Goal: Find specific page/section: Find specific page/section

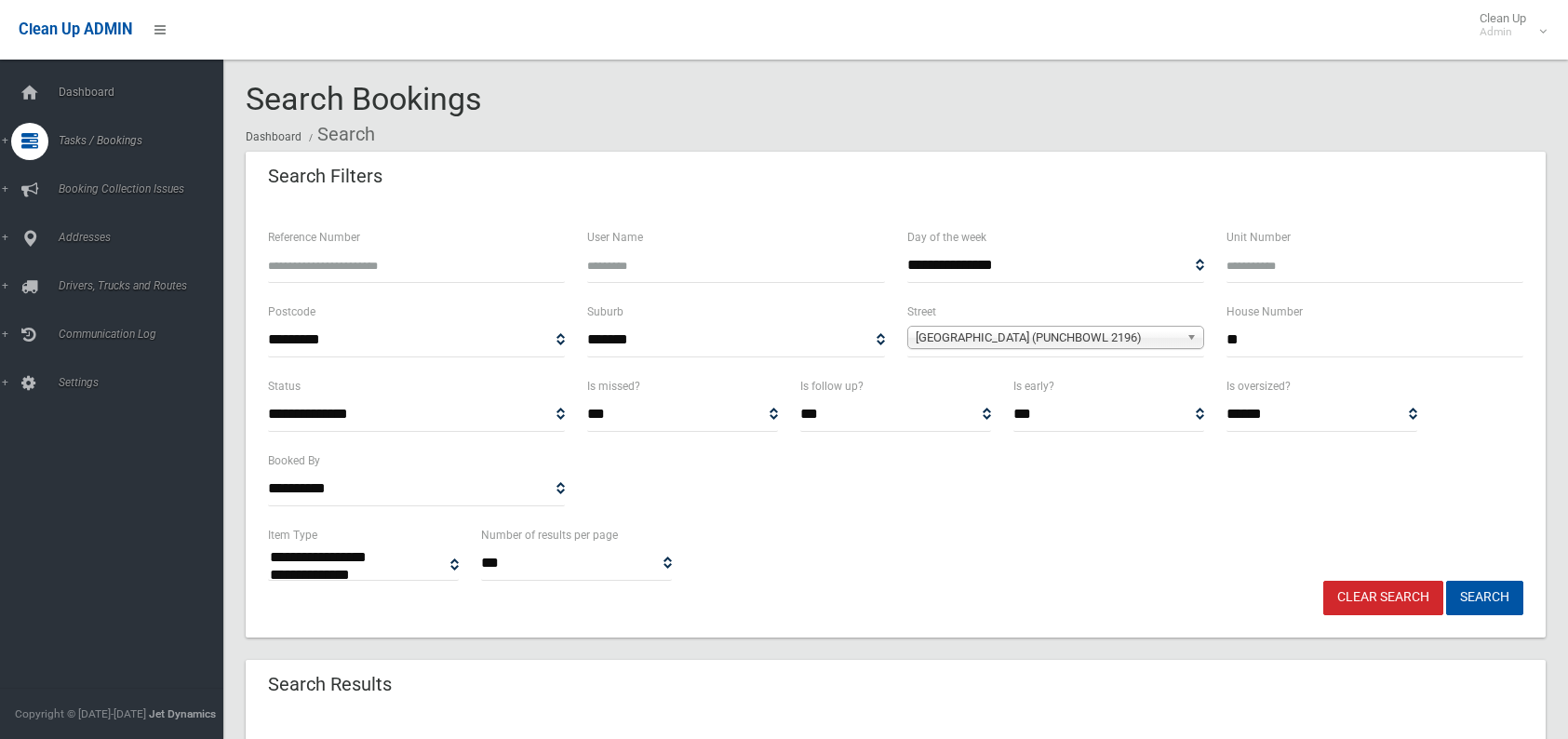
select select
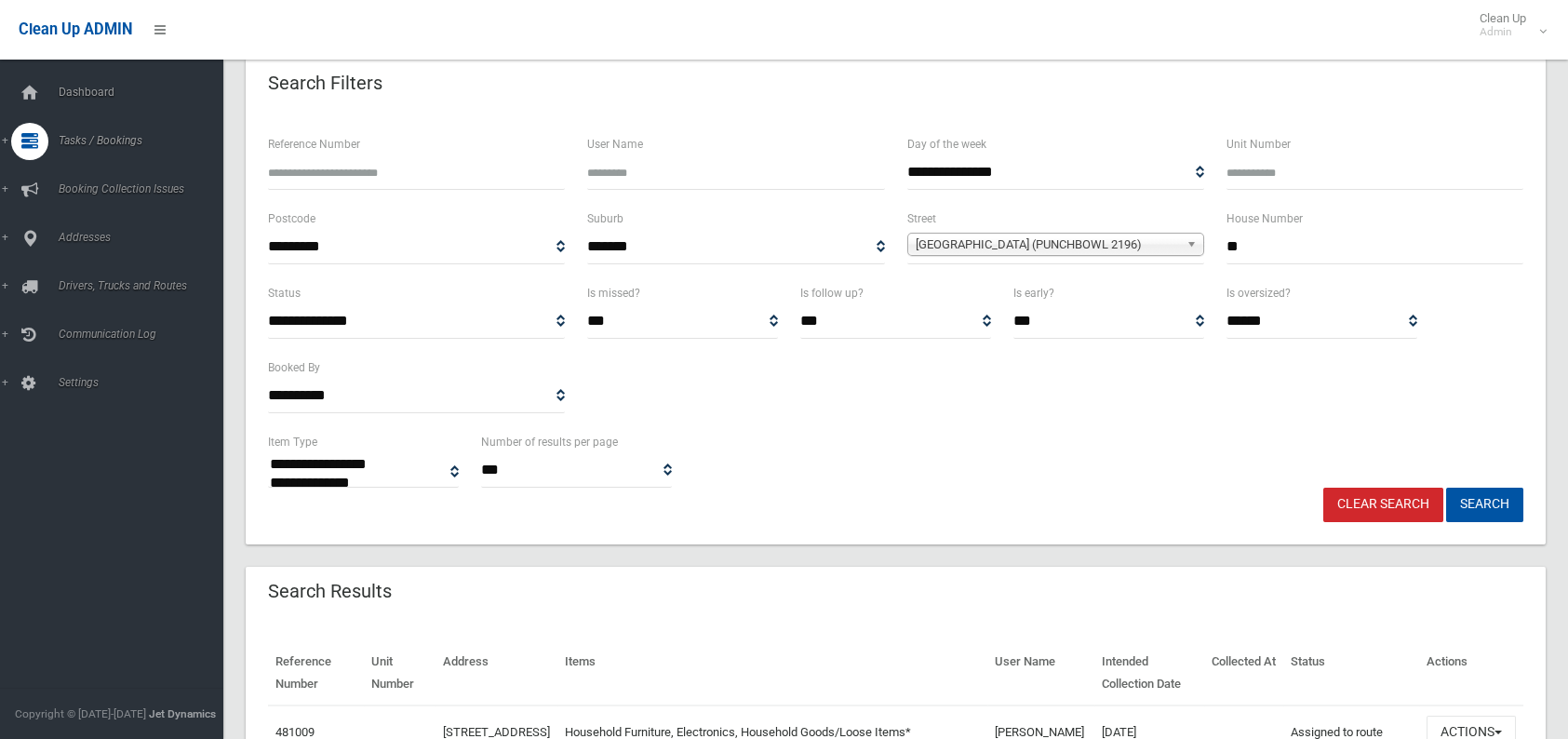
scroll to position [93, 0]
click at [1382, 509] on link "Clear Search" at bounding box center [1382, 504] width 120 height 34
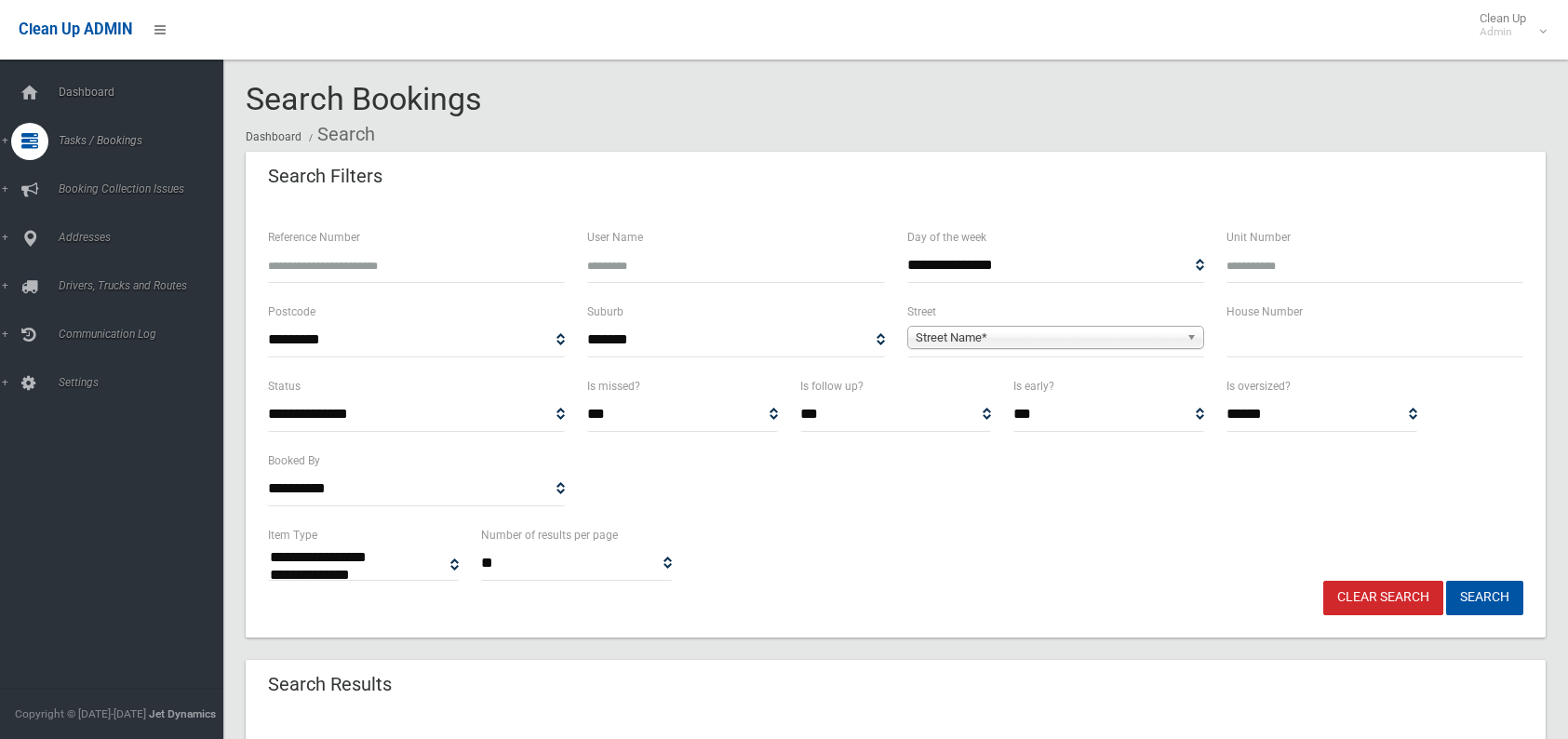
select select
click at [343, 260] on input "Reference Number" at bounding box center [417, 266] width 297 height 34
type input "******"
click at [1446, 581] on button "Search" at bounding box center [1484, 597] width 77 height 34
select select
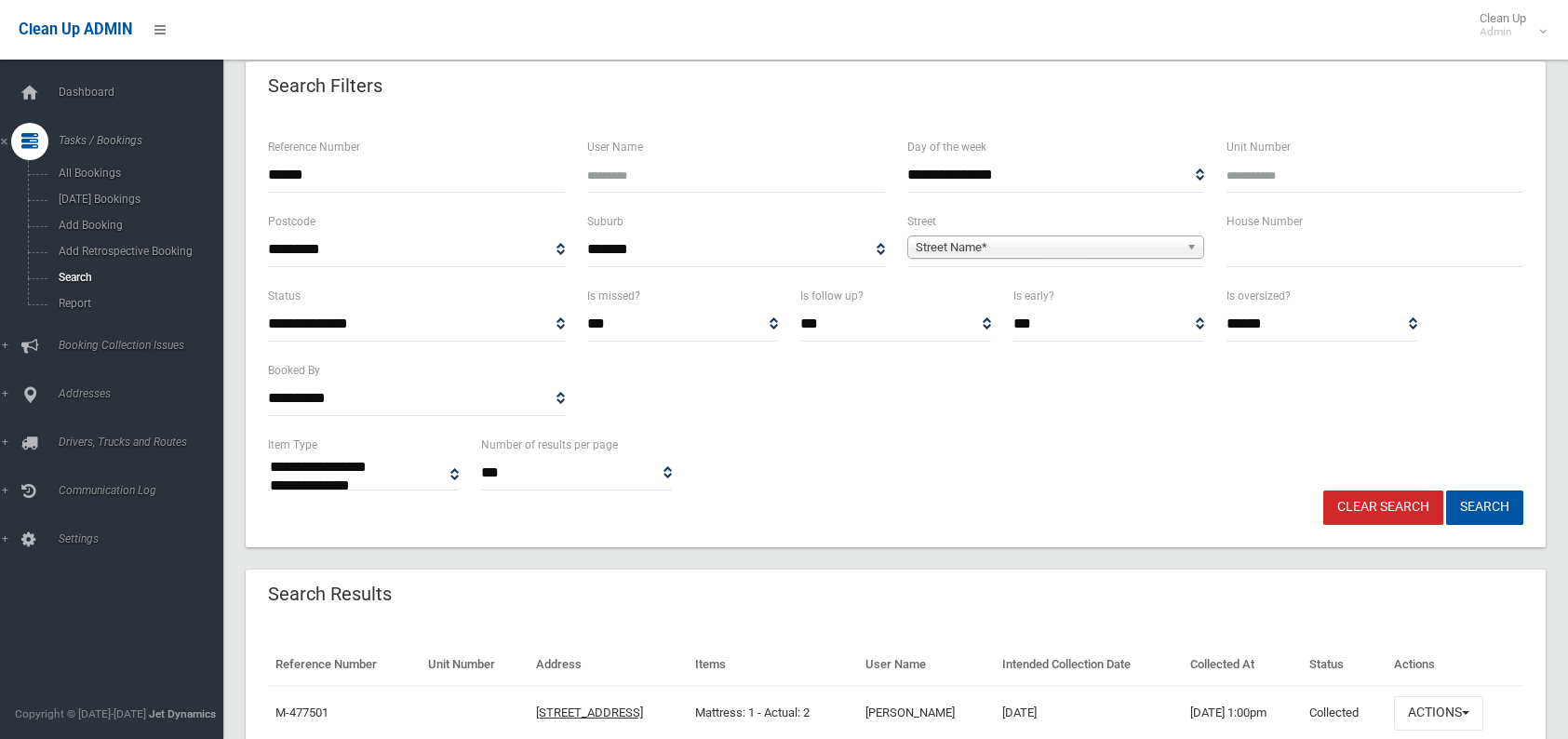
scroll to position [86, 0]
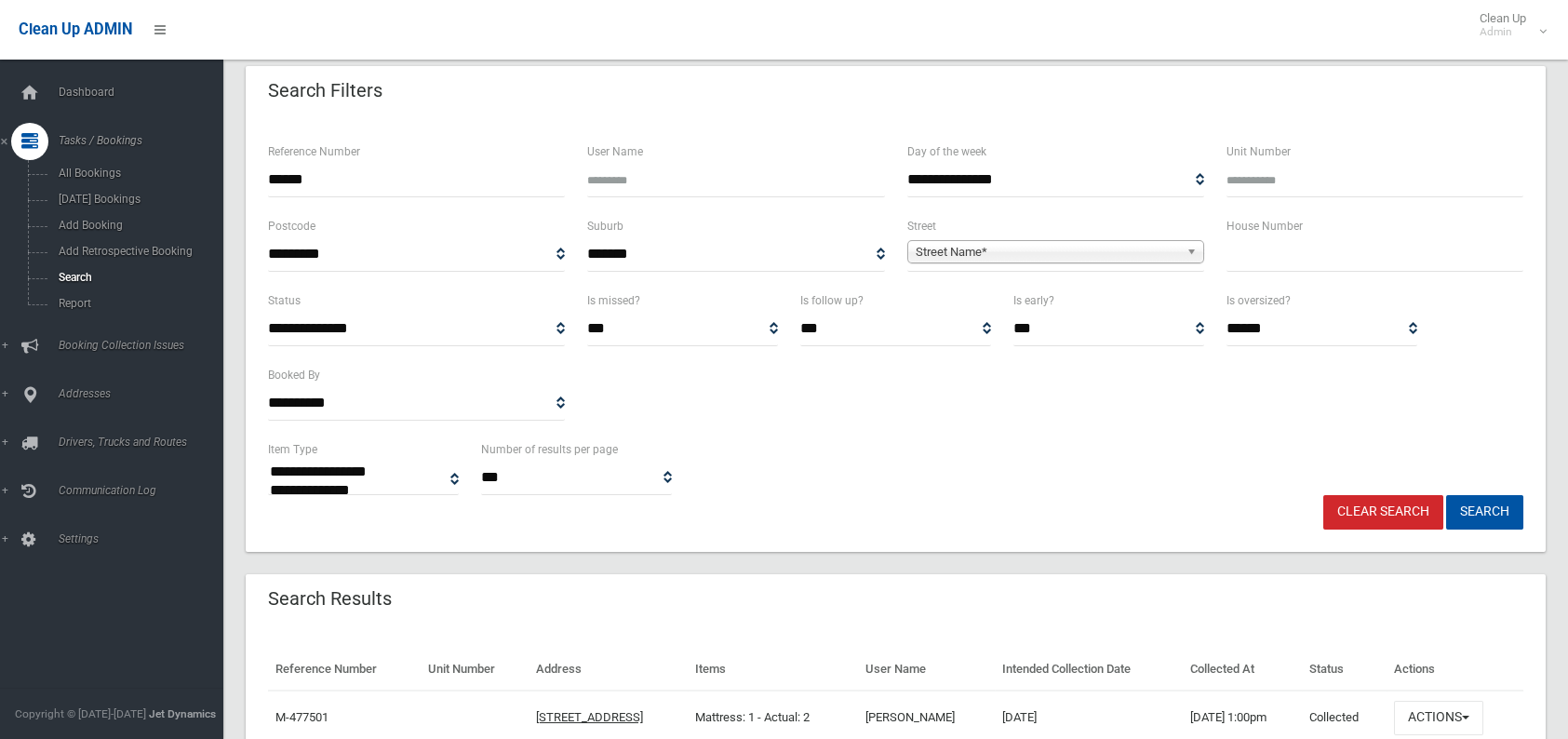
click at [1303, 268] on input "text" at bounding box center [1375, 254] width 297 height 34
type input "***"
click at [1188, 250] on b at bounding box center [1194, 252] width 17 height 21
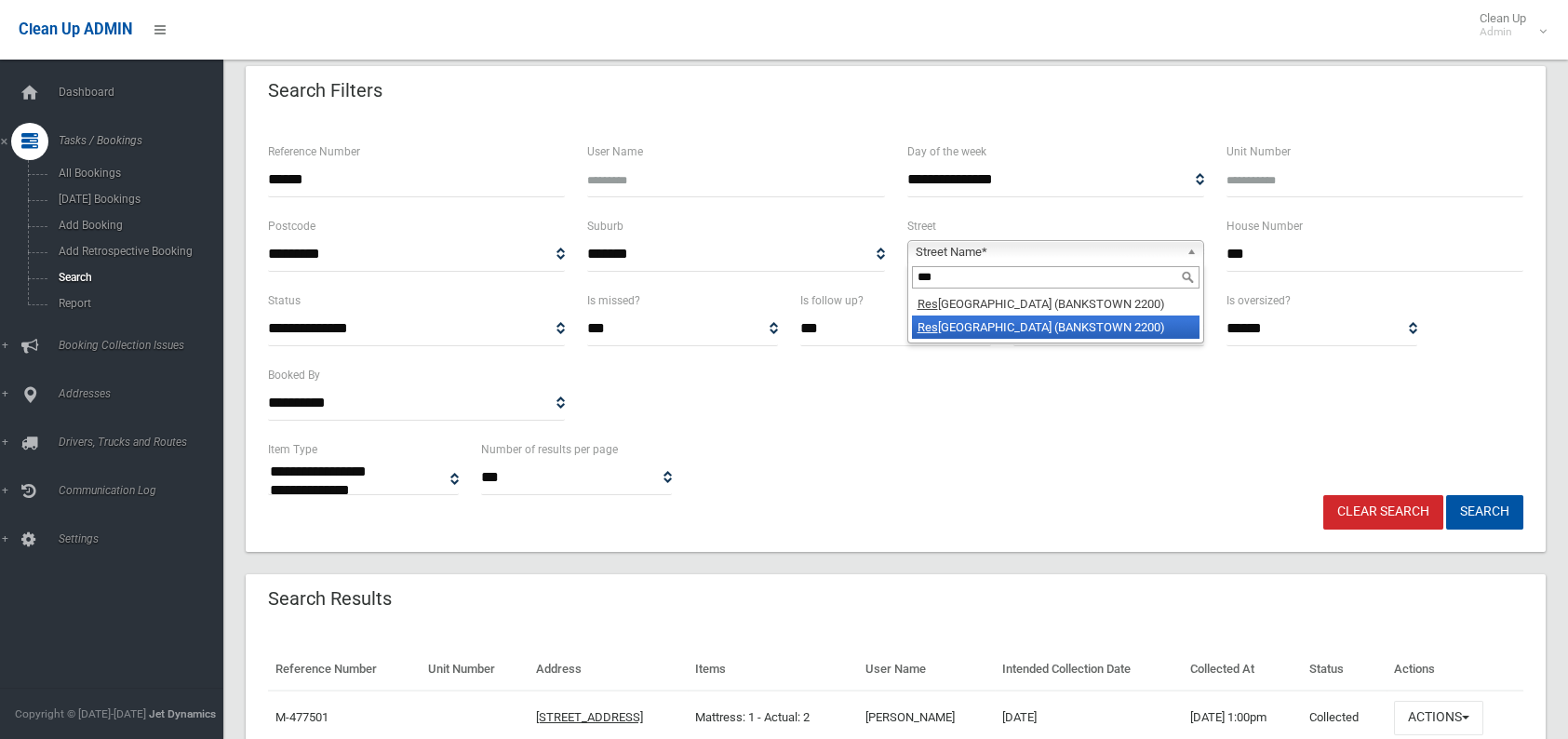
type input "***"
click at [1013, 328] on li "Res twell Street (BANKSTOWN 2200)" at bounding box center [1055, 327] width 288 height 23
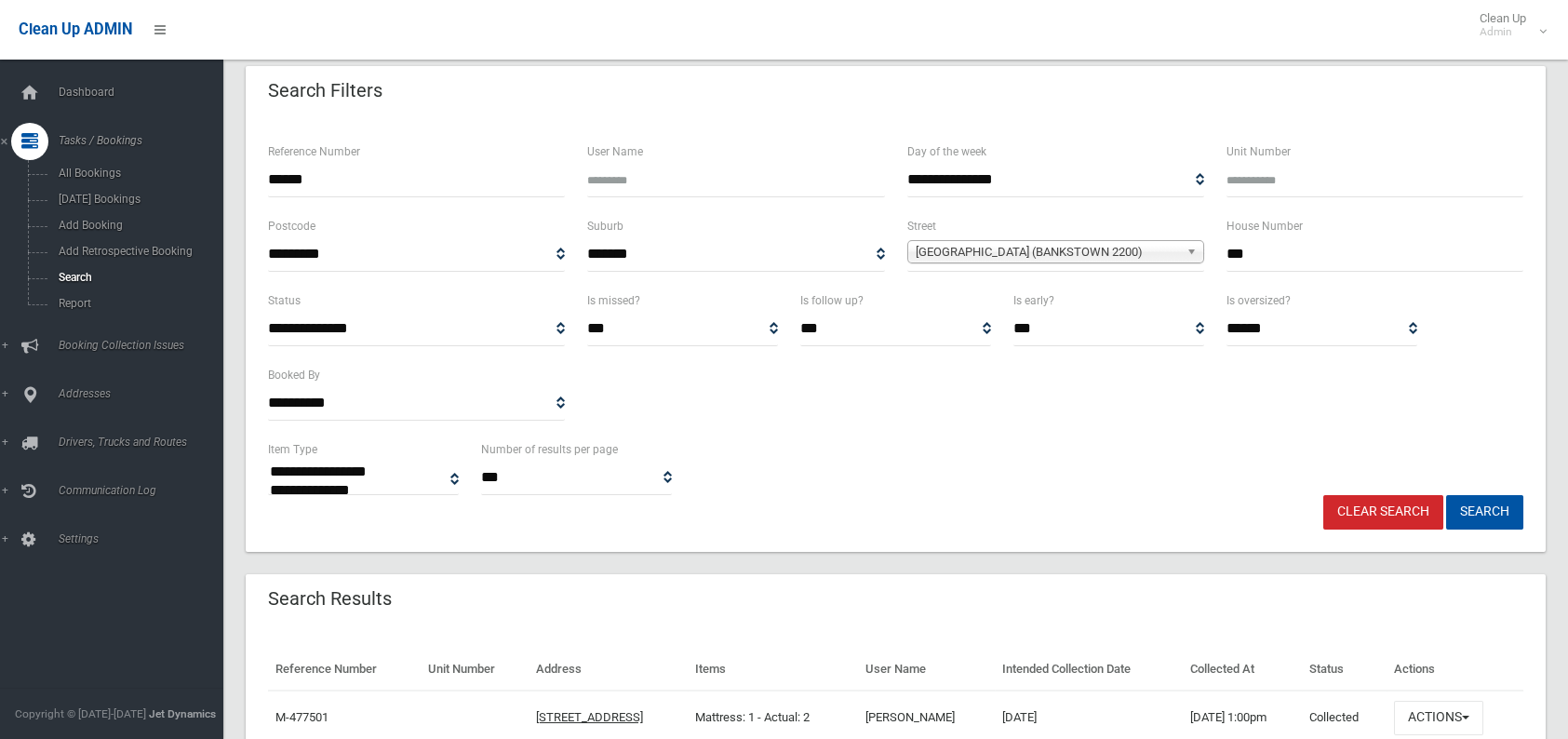
click at [317, 171] on input "******" at bounding box center [417, 180] width 297 height 34
type input "*"
click at [1496, 513] on button "Search" at bounding box center [1484, 512] width 77 height 34
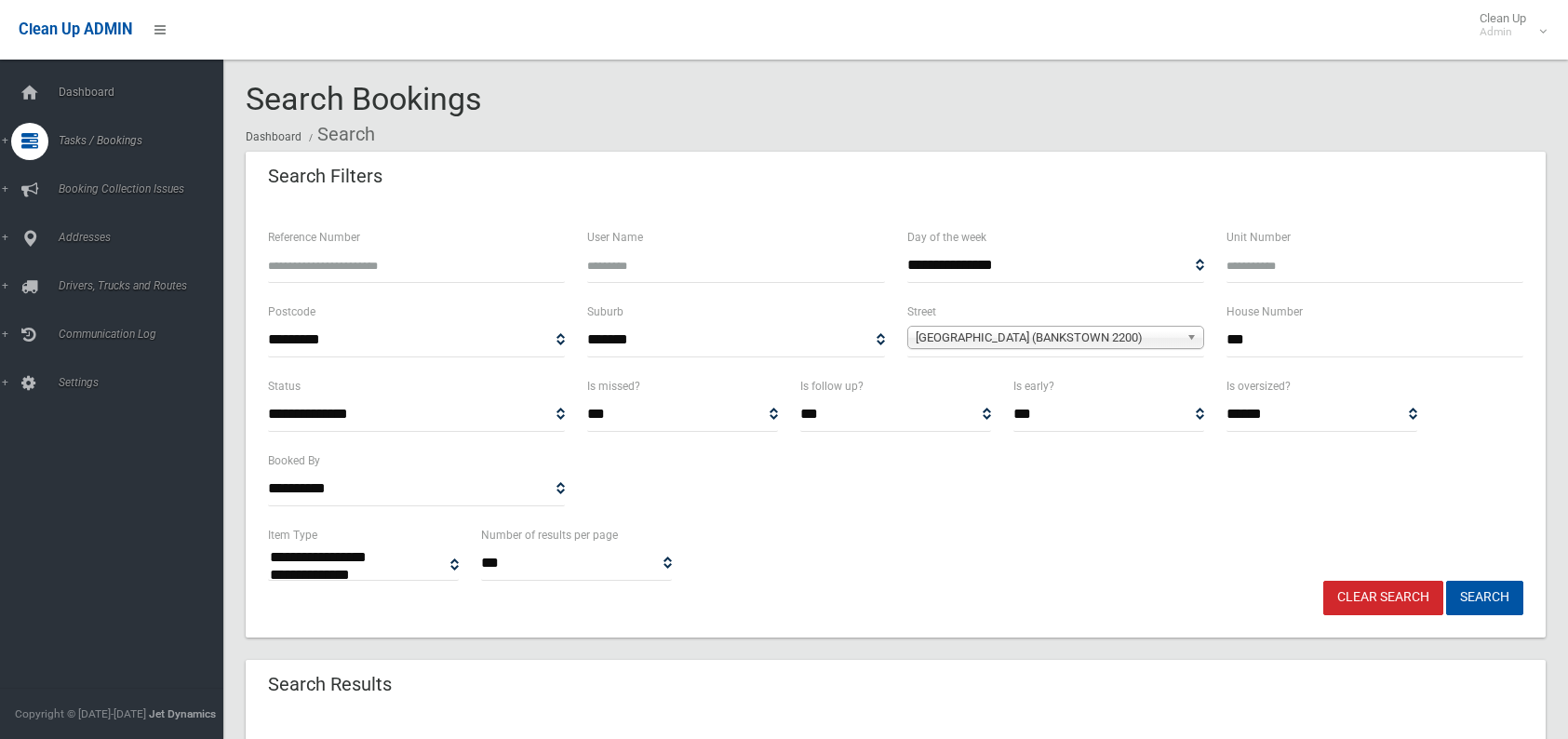
select select
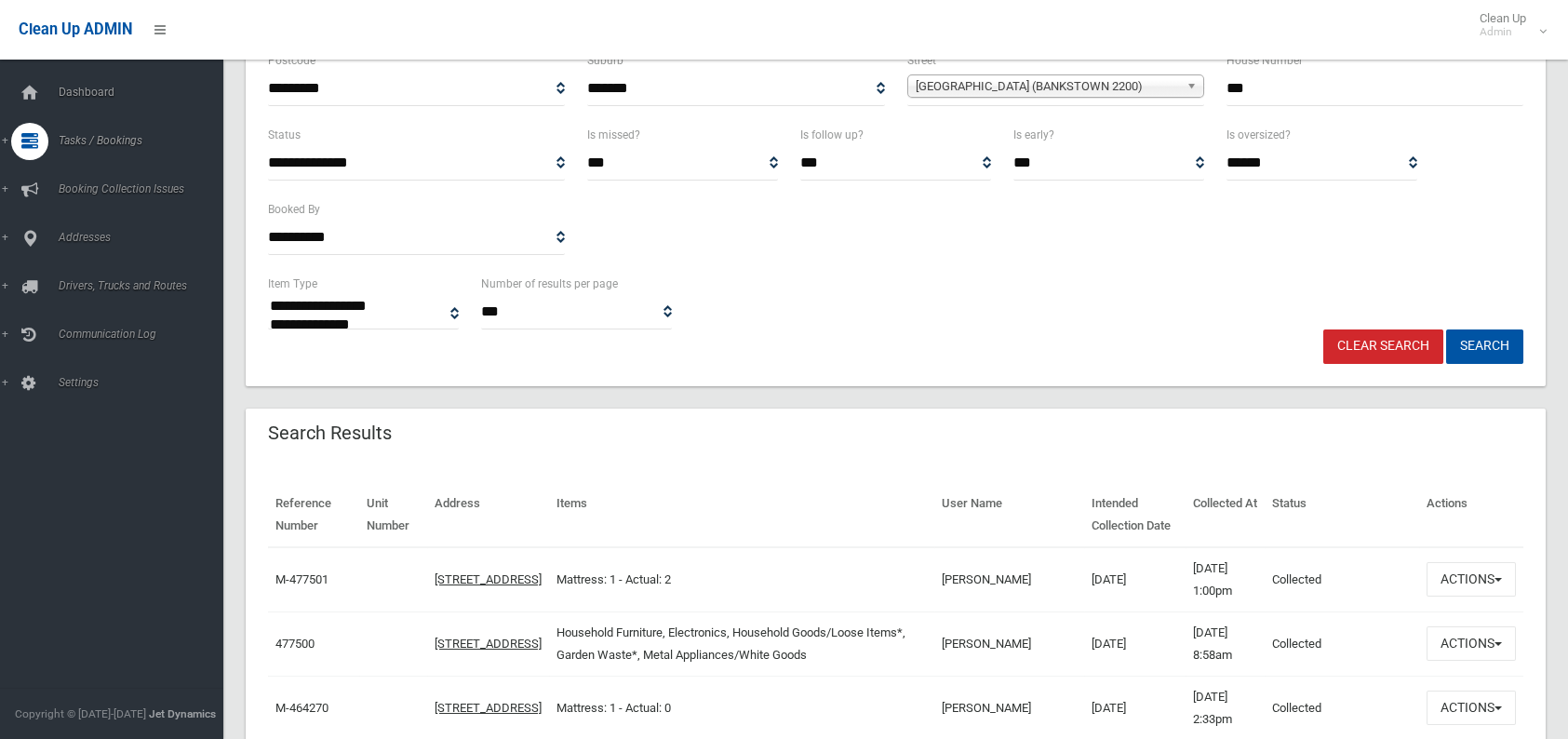
scroll to position [279, 0]
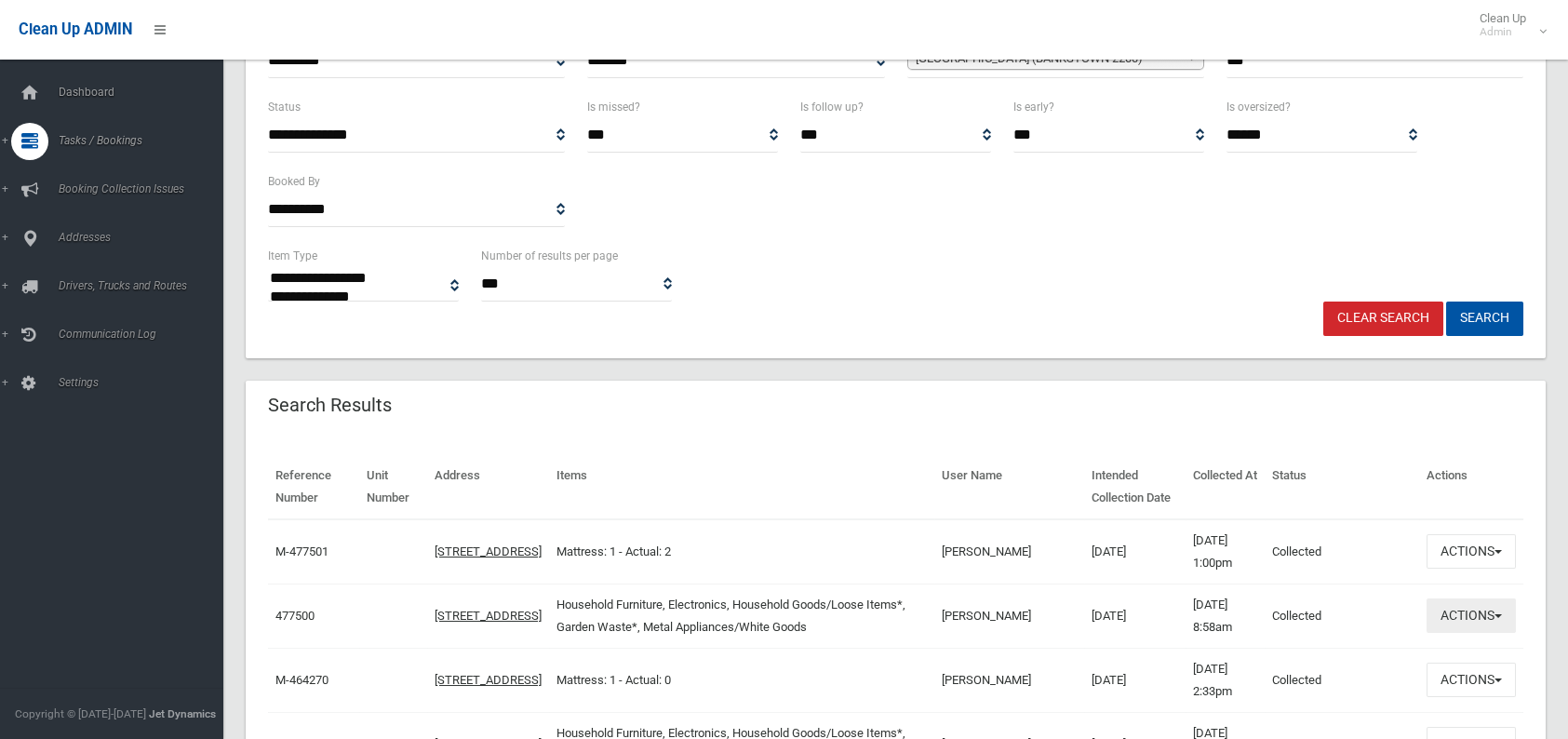
click at [1452, 636] on td "Actions View Booking Edit Booking Clone Booking Add Booking Images Resend Confi…" at bounding box center [1471, 616] width 104 height 64
click at [1452, 610] on button "Actions" at bounding box center [1471, 615] width 90 height 34
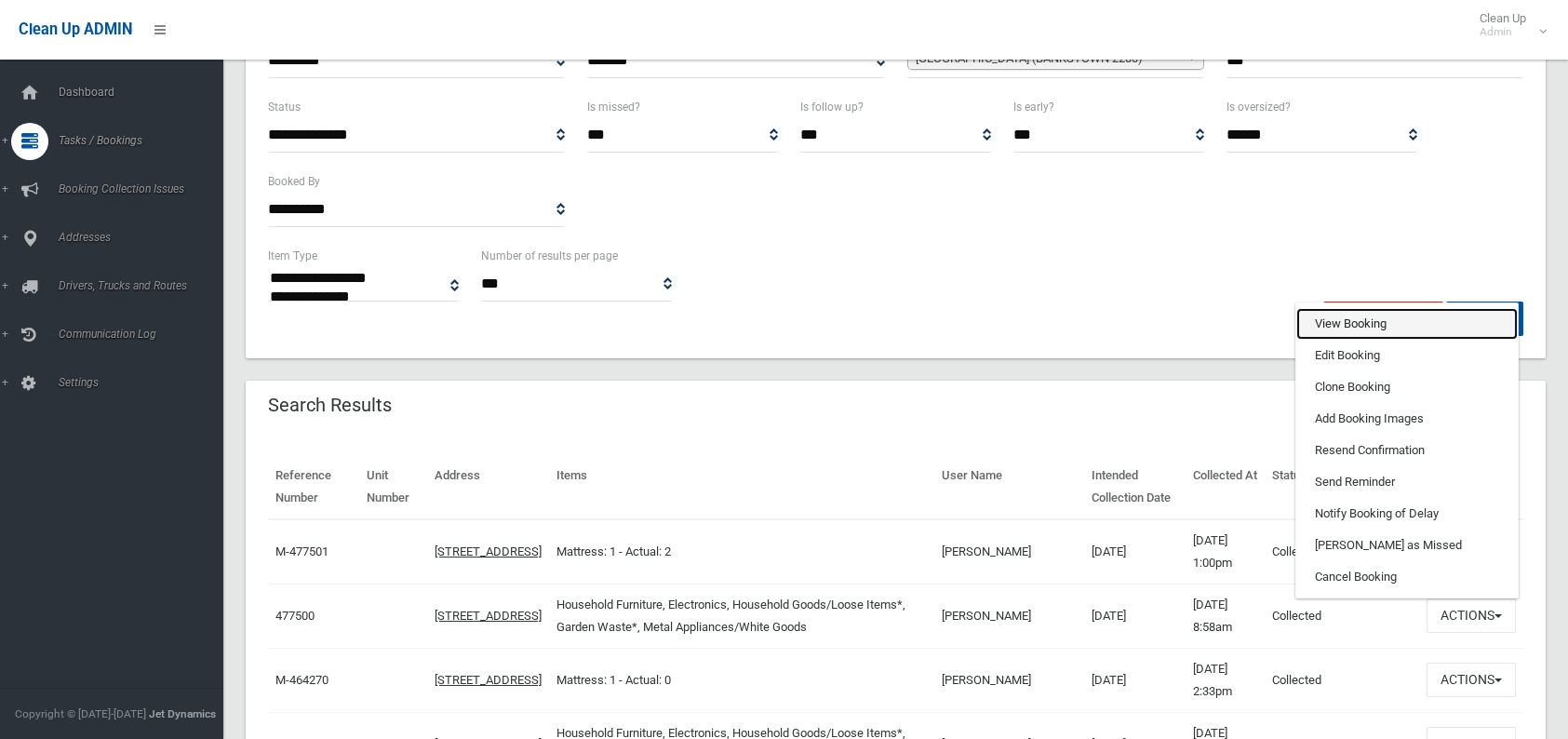
click at [1403, 327] on link "View Booking" at bounding box center [1407, 324] width 222 height 31
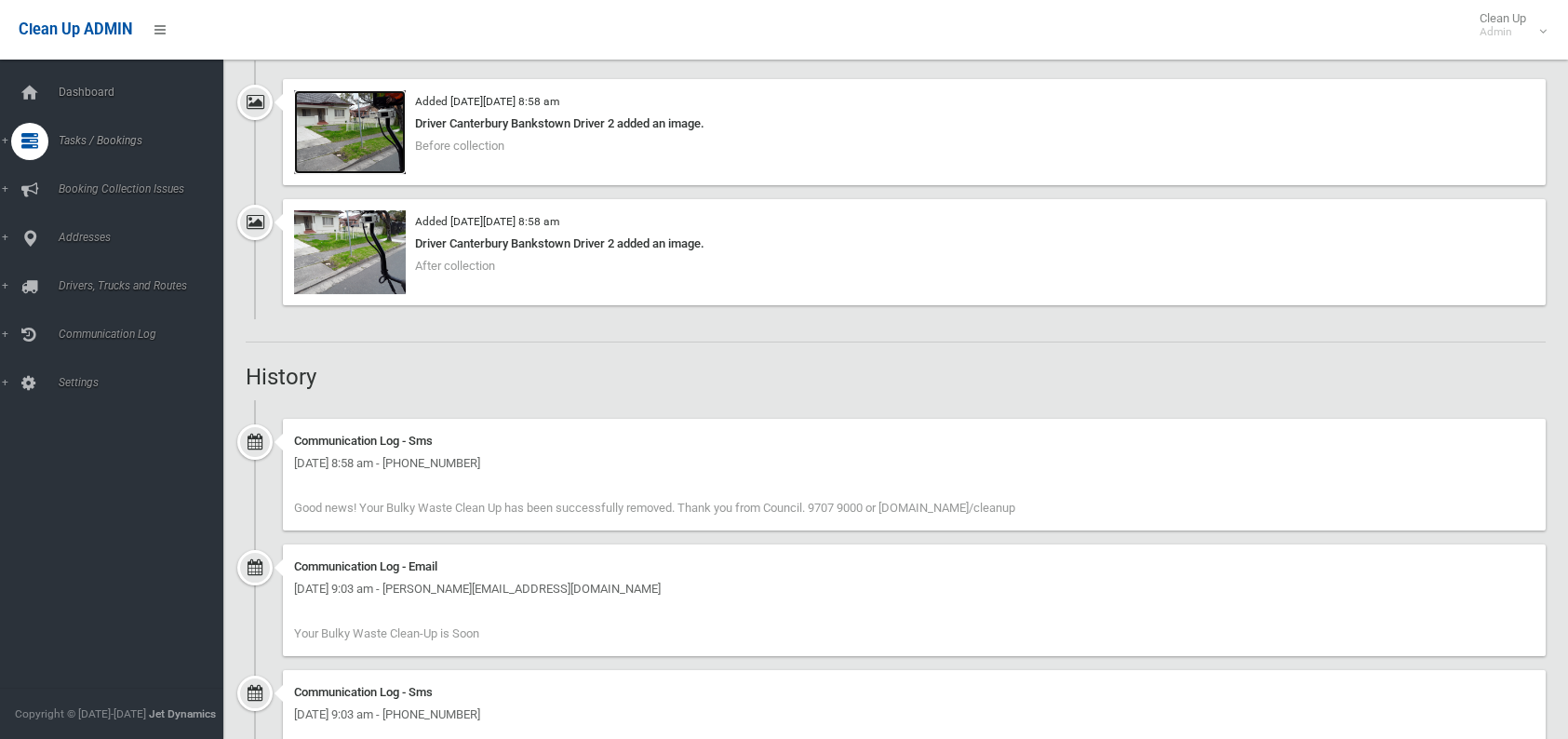
scroll to position [1675, 0]
